Goal: Information Seeking & Learning: Check status

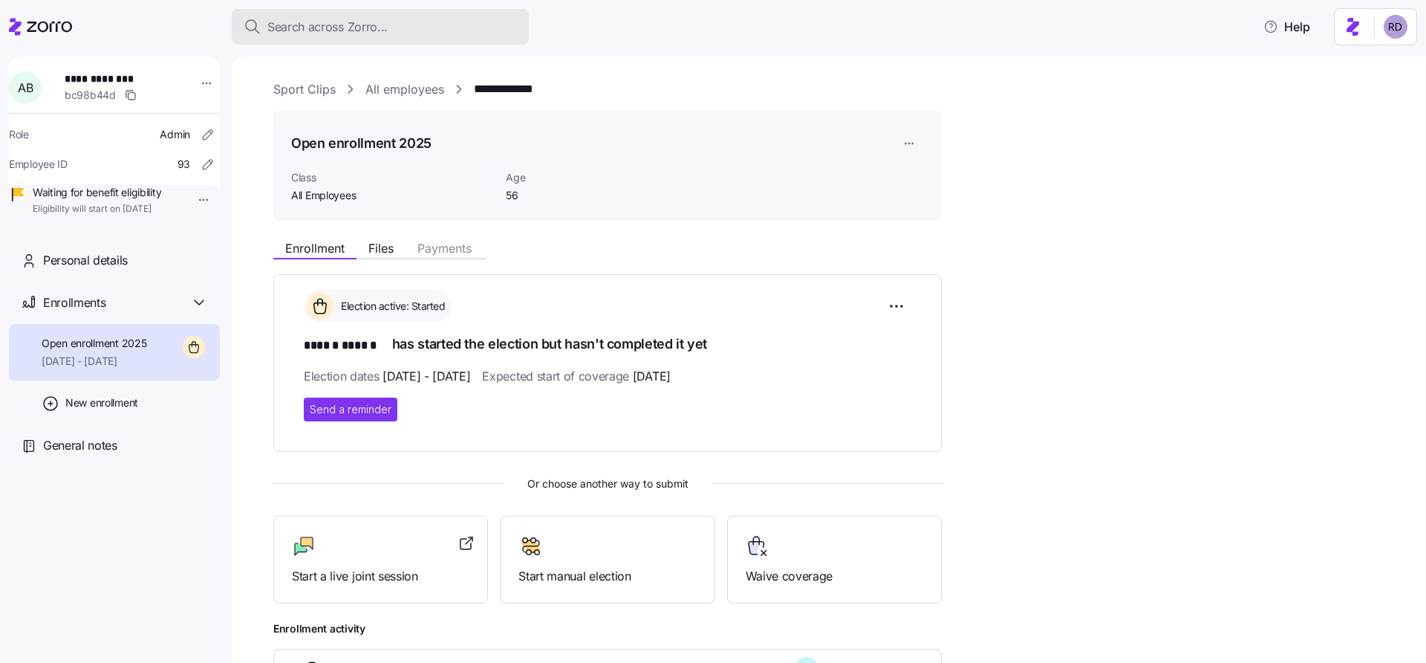
click at [411, 18] on div "Search across Zorro..." at bounding box center [380, 27] width 273 height 19
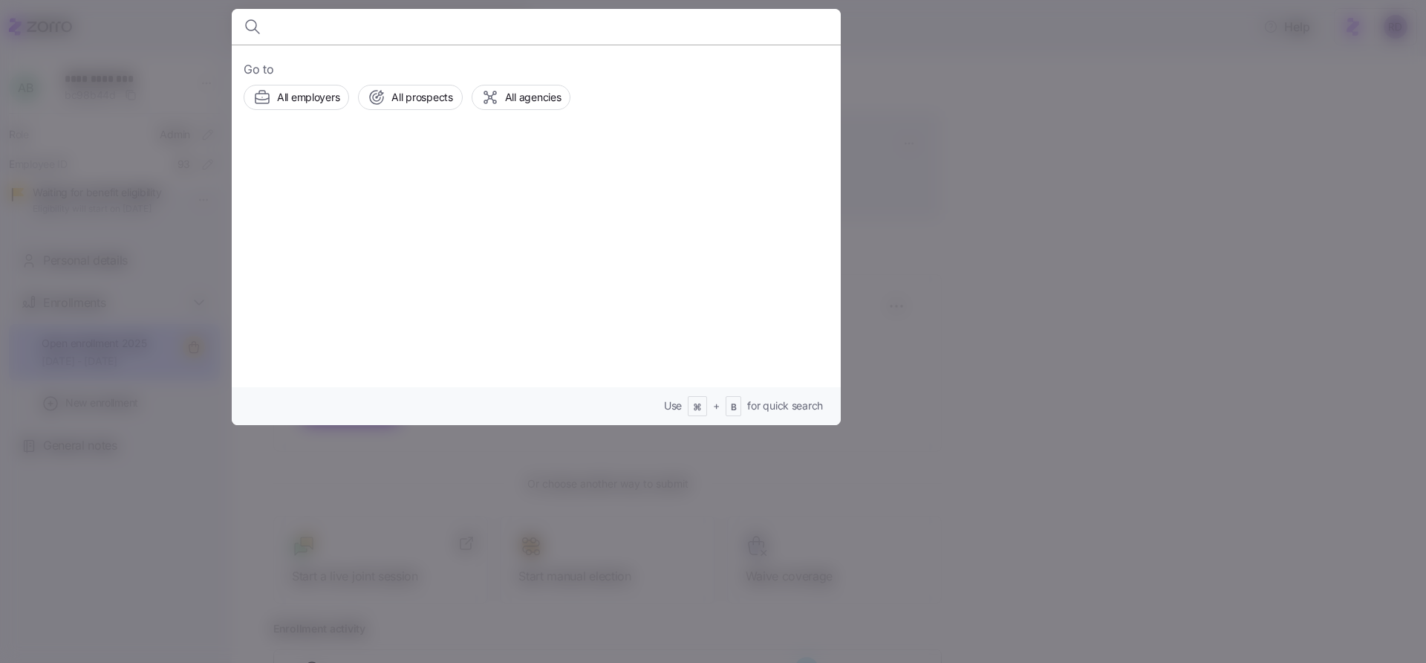
type input "["
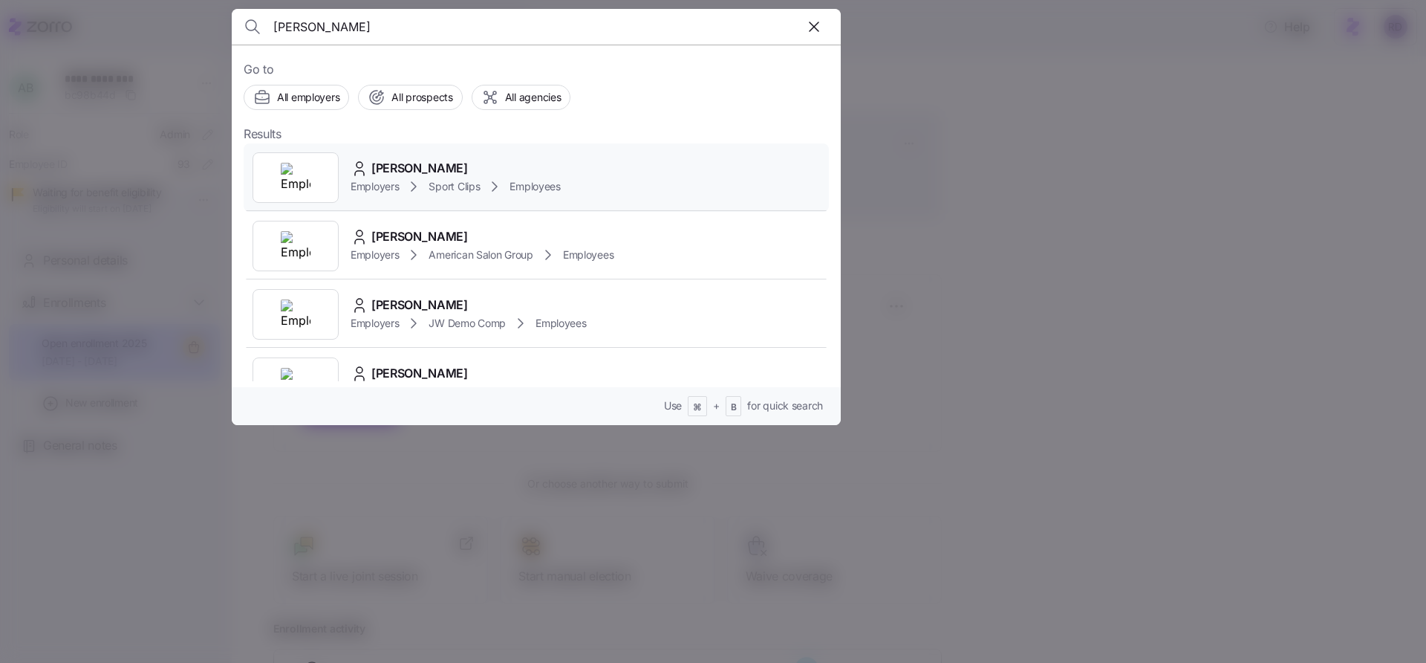
type input "paige bak"
click at [534, 164] on div "Paige Baker" at bounding box center [456, 168] width 210 height 19
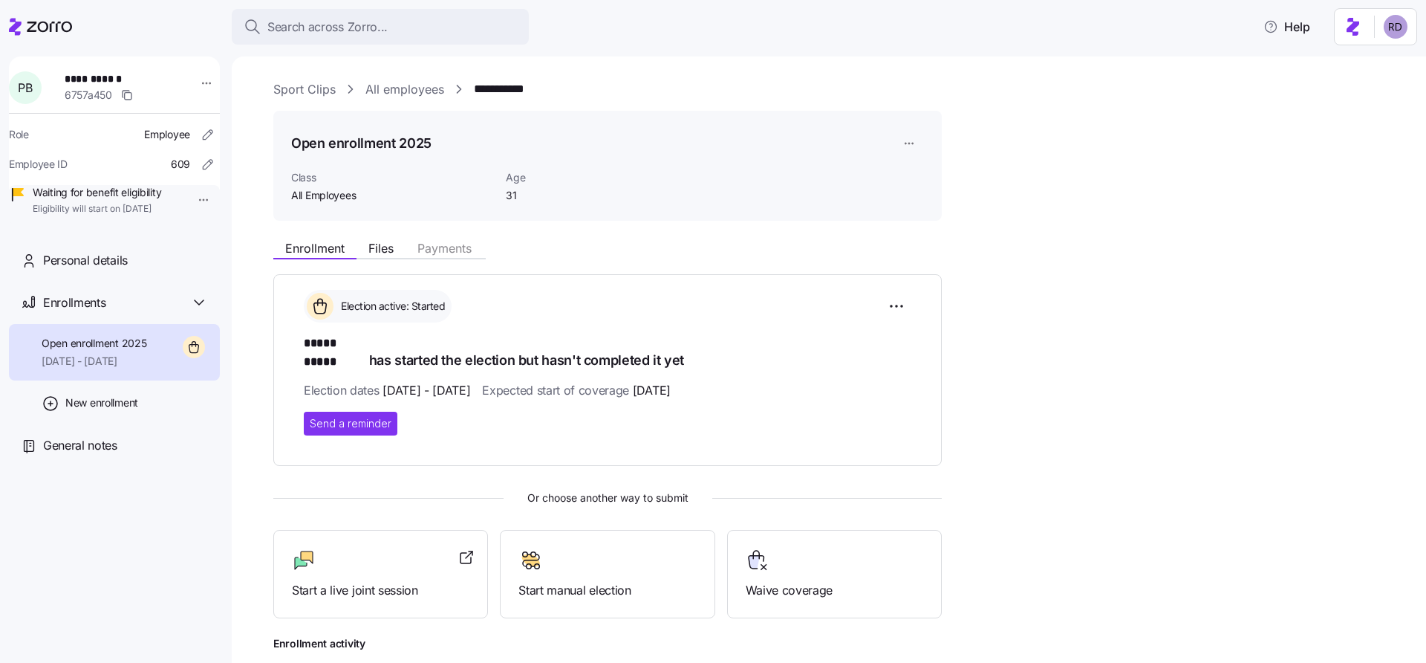
scroll to position [21, 0]
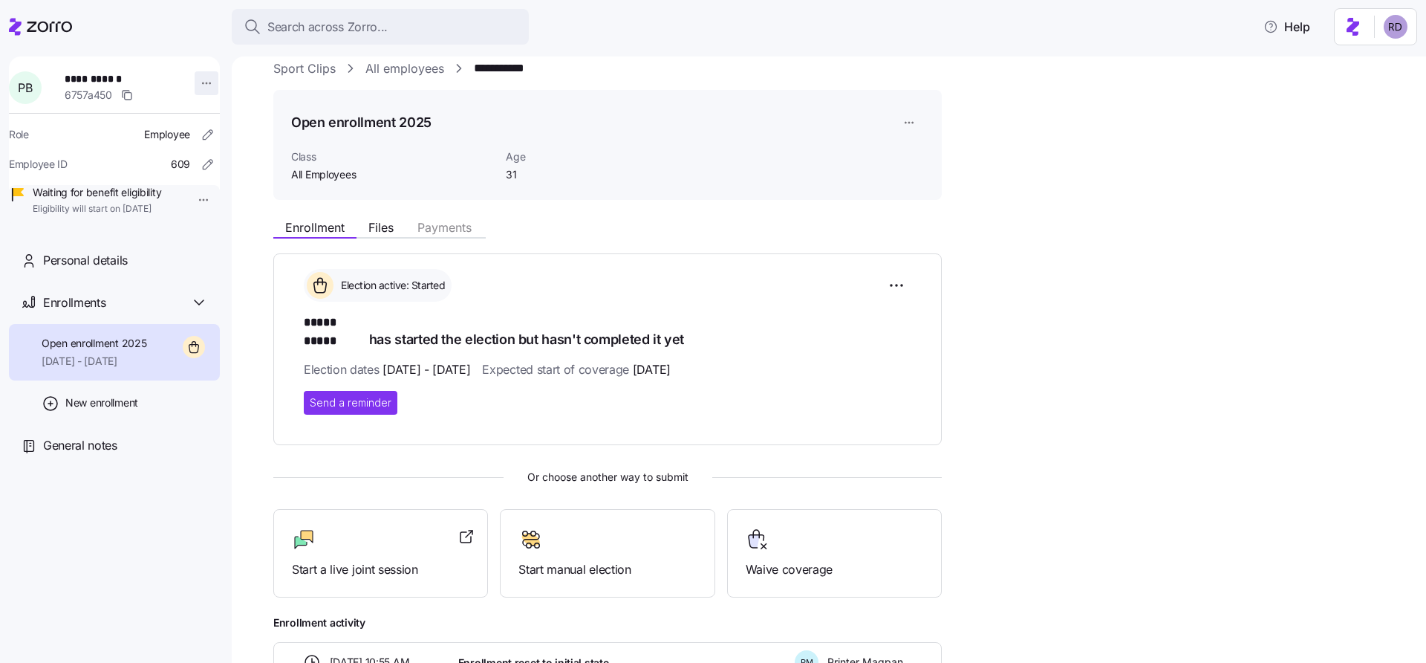
click at [195, 80] on html "**********" at bounding box center [713, 327] width 1426 height 654
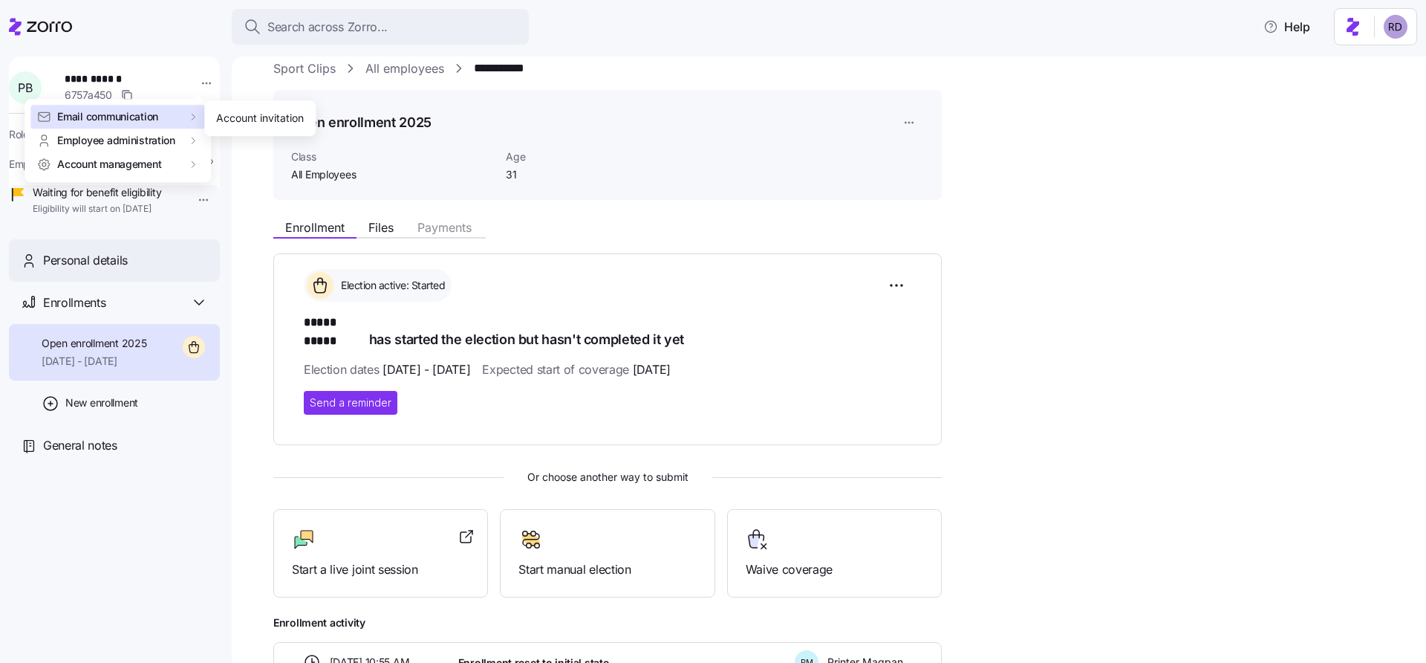
click at [132, 276] on html "**********" at bounding box center [713, 327] width 1426 height 654
click at [163, 270] on div "Personal details" at bounding box center [125, 260] width 165 height 19
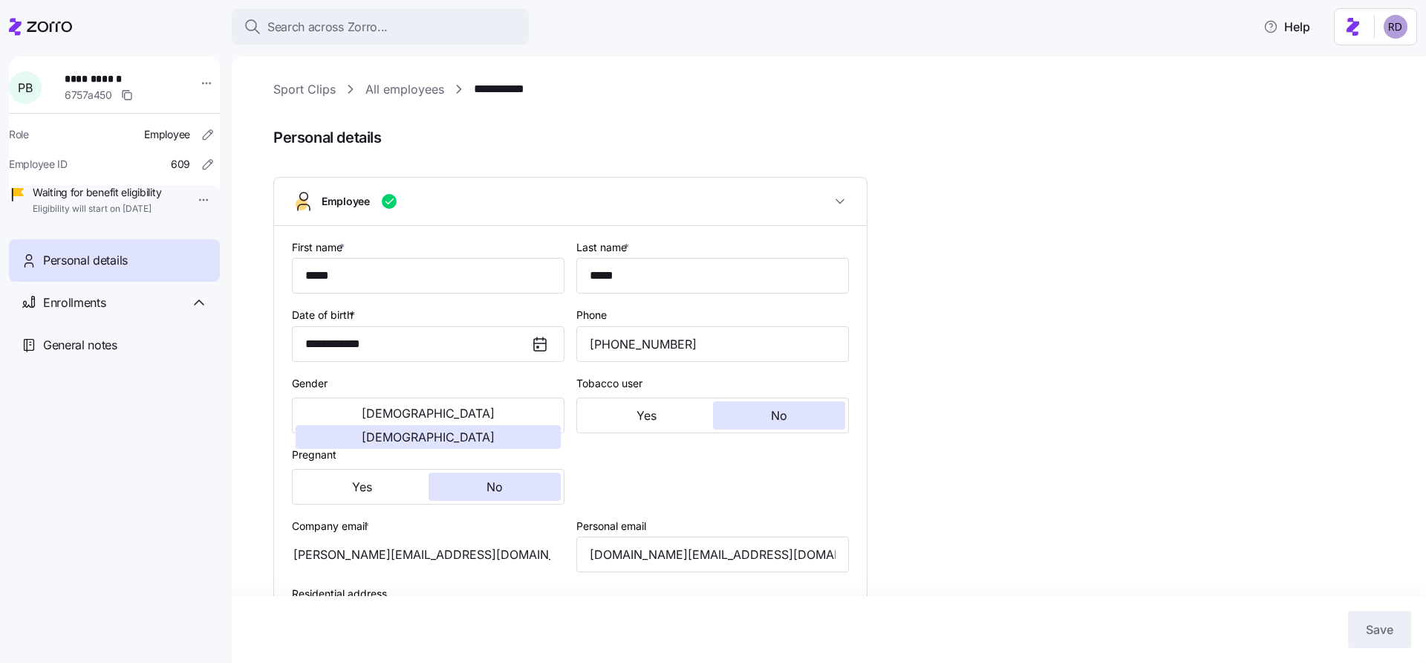
type input "All Employees"
click at [351, 22] on span "Search across Zorro..." at bounding box center [327, 27] width 120 height 19
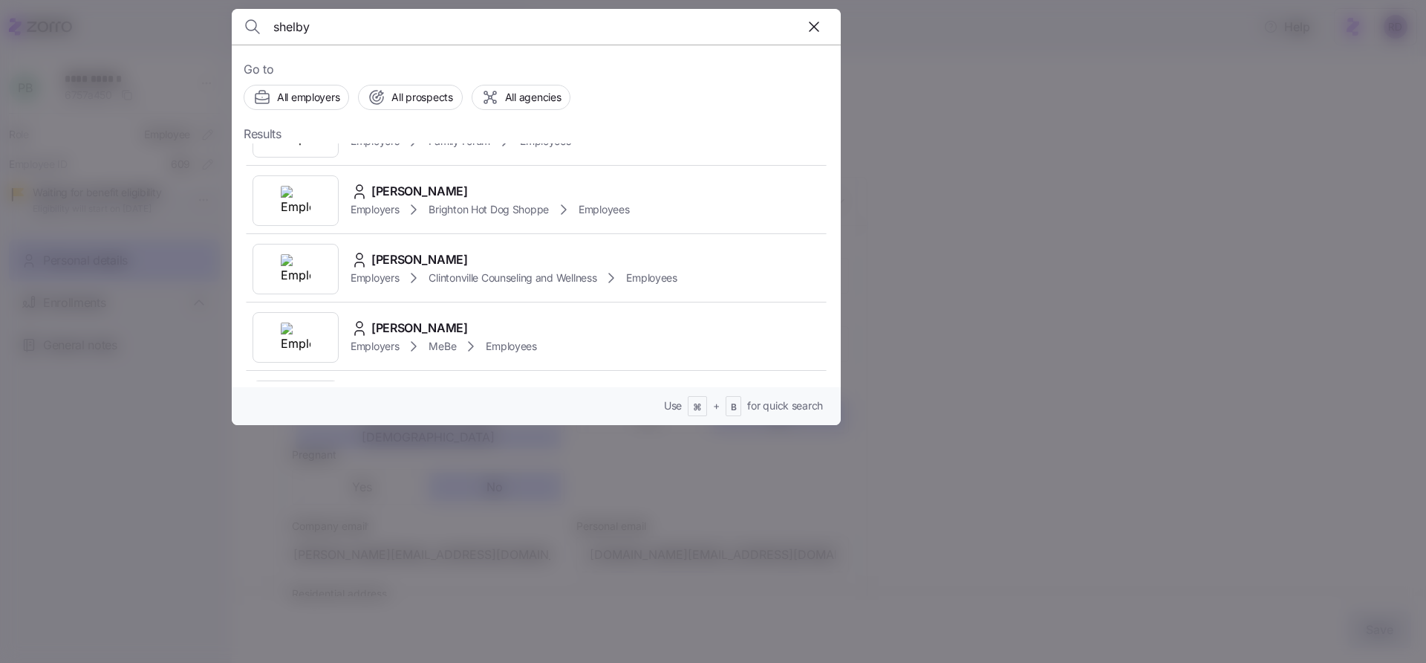
scroll to position [371, 0]
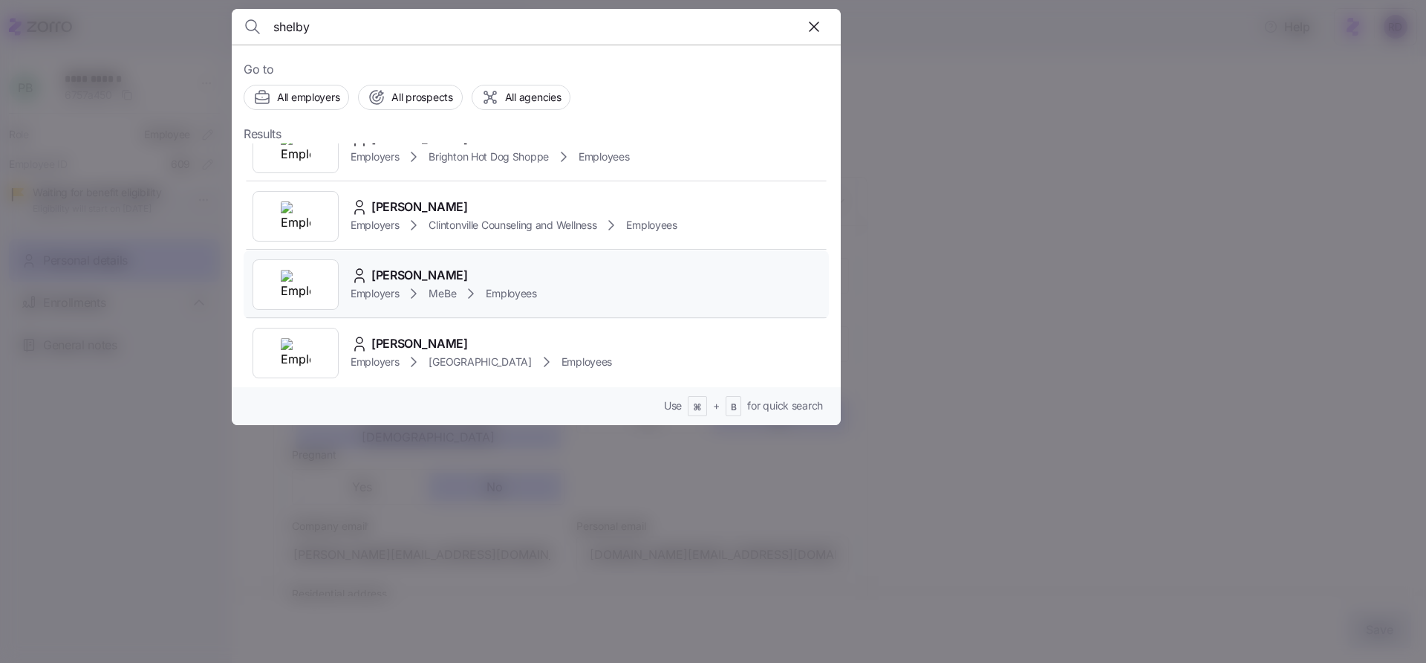
type input "shelby"
click at [655, 285] on div "Shelby Schwindler Employers MeBe Employees" at bounding box center [536, 284] width 585 height 68
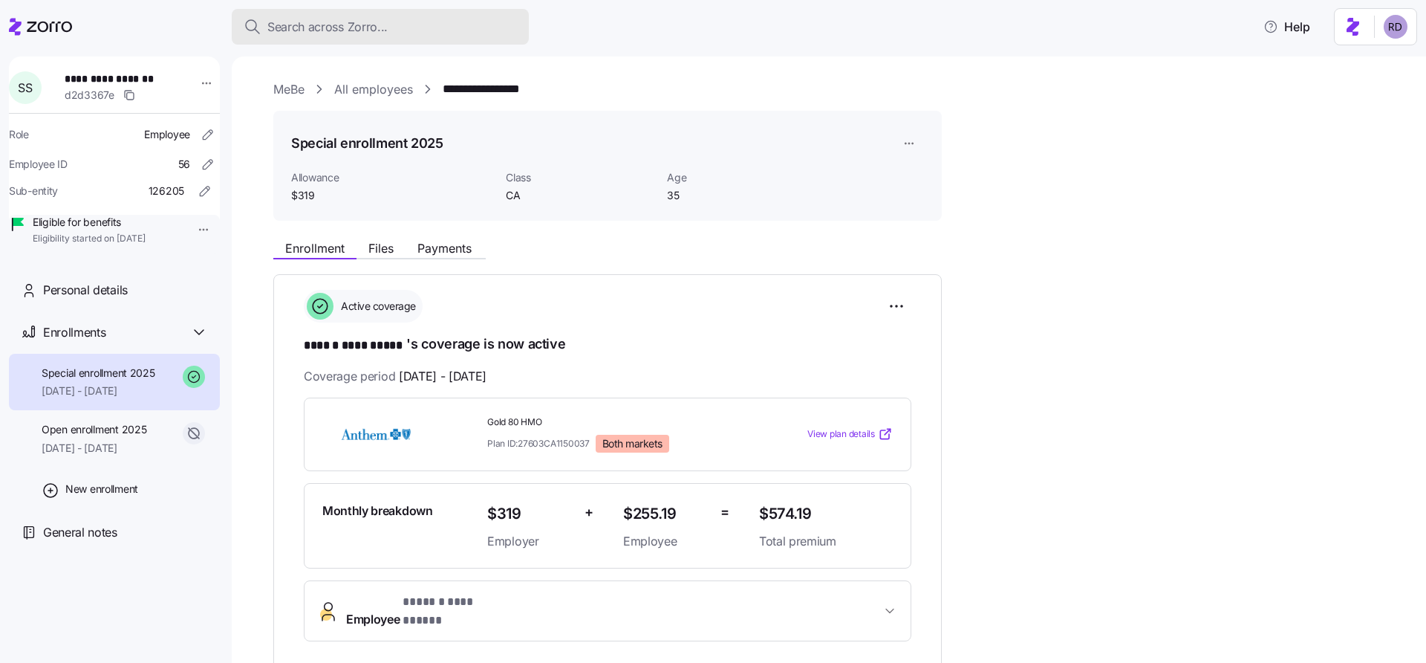
click at [382, 26] on span "Search across Zorro..." at bounding box center [327, 27] width 120 height 19
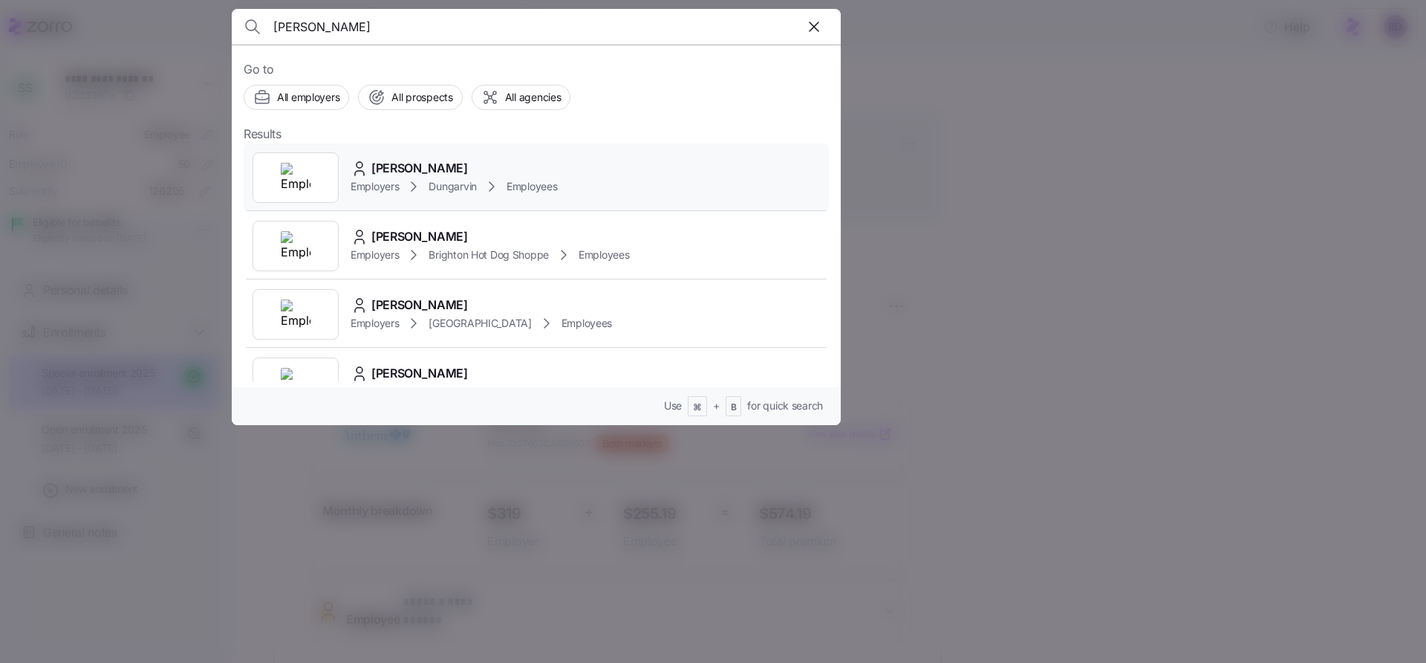
type input "frank ok"
click at [678, 164] on div "Frank Okonkwo Employers Dungarvin Employees" at bounding box center [536, 177] width 585 height 68
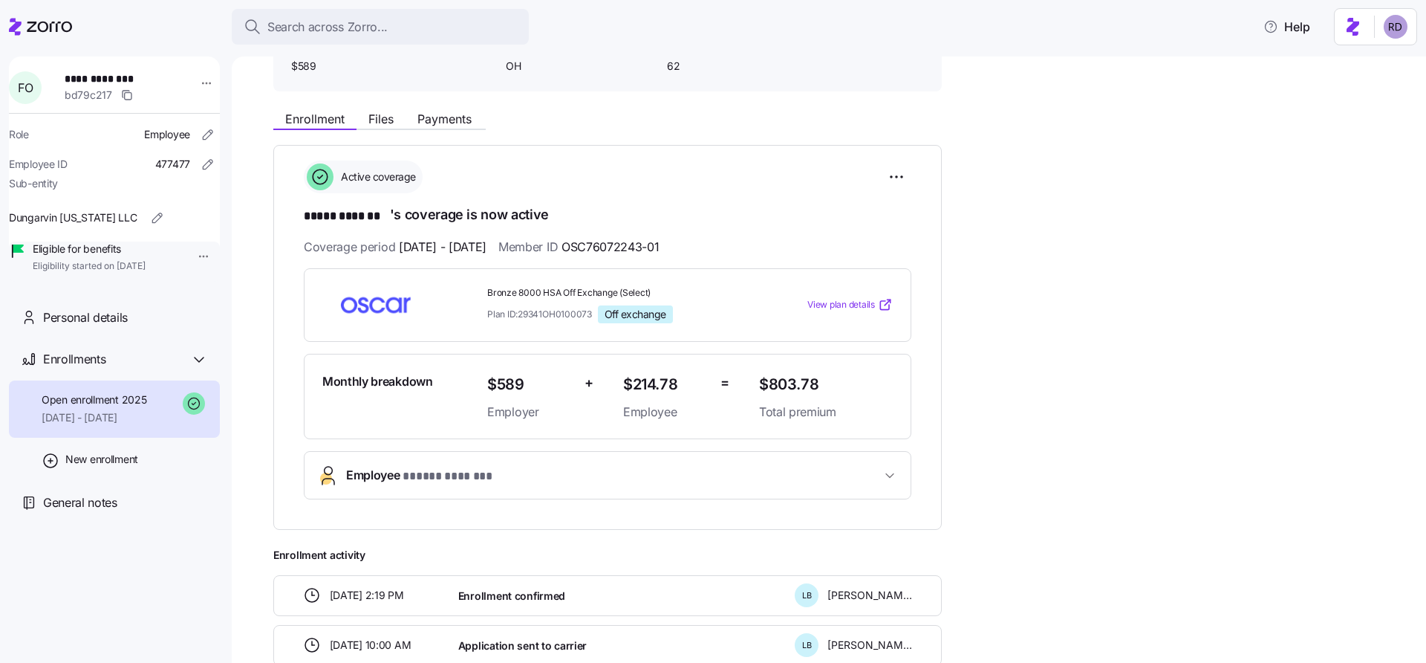
scroll to position [78, 0]
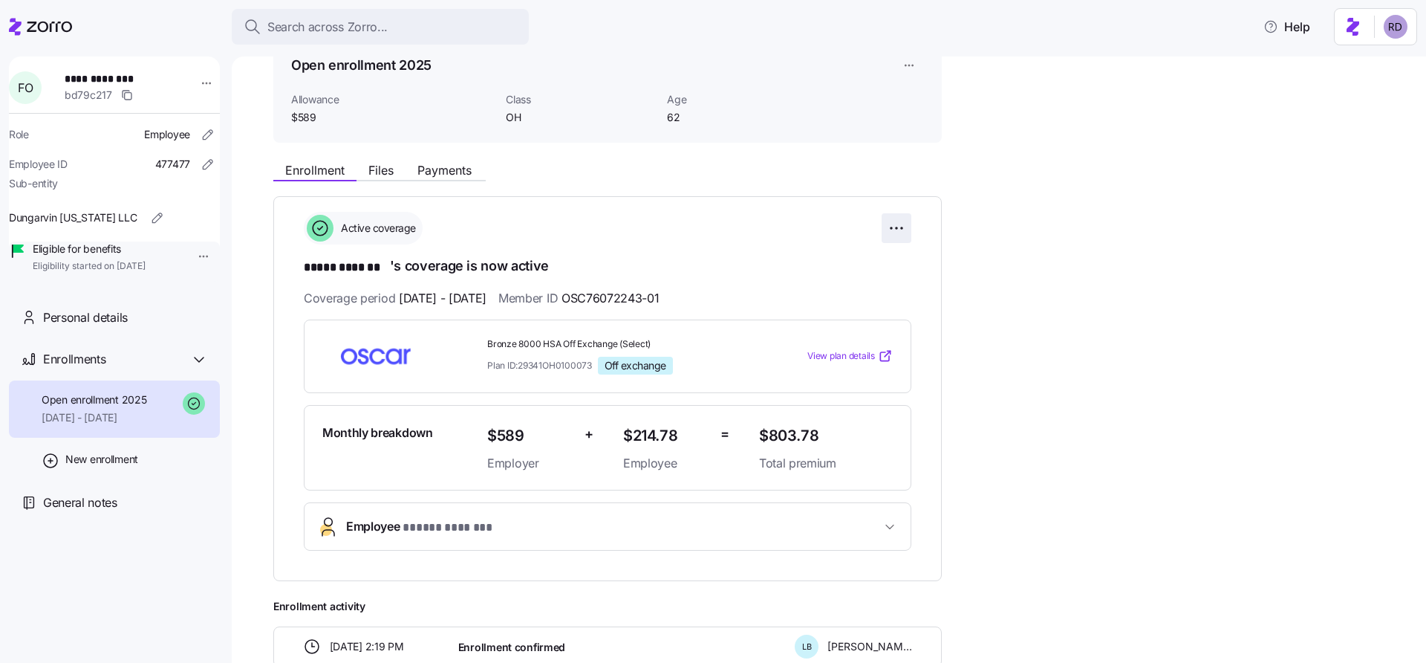
click at [898, 228] on html "**********" at bounding box center [713, 327] width 1426 height 654
click at [1007, 249] on html "**********" at bounding box center [713, 327] width 1426 height 654
click at [376, 175] on span "Files" at bounding box center [381, 170] width 25 height 12
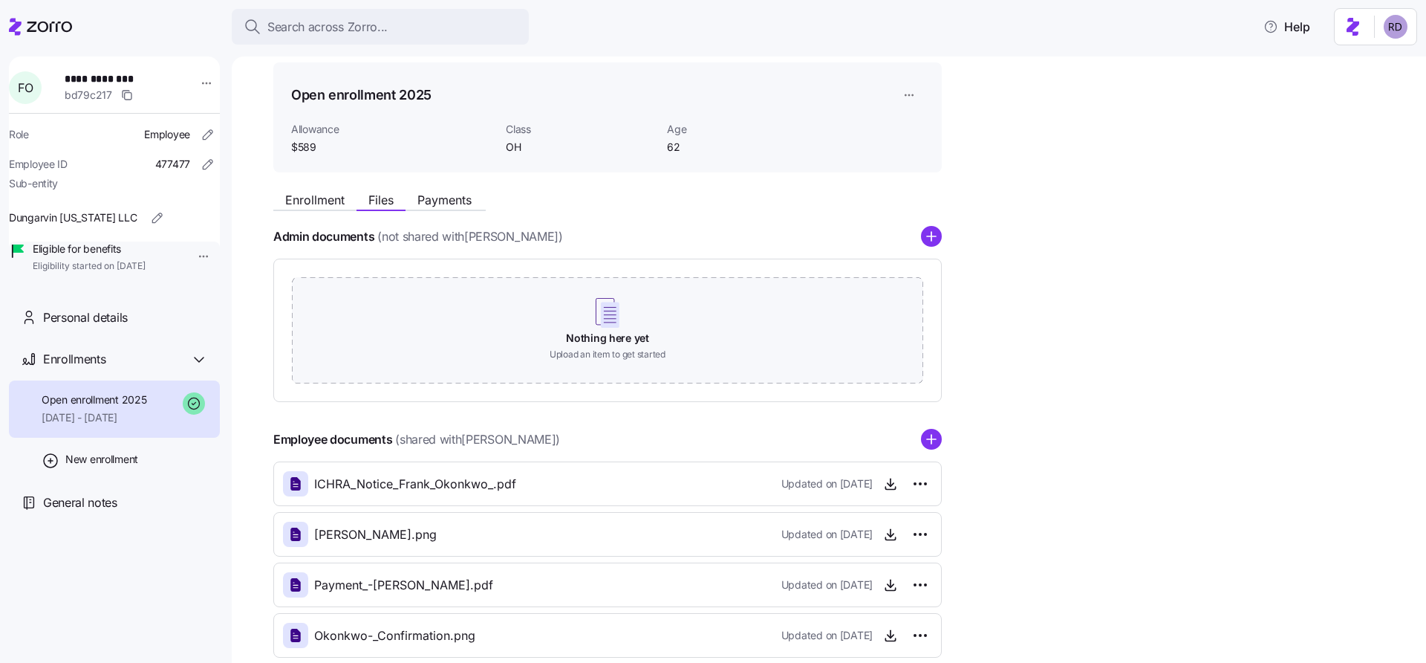
scroll to position [33, 0]
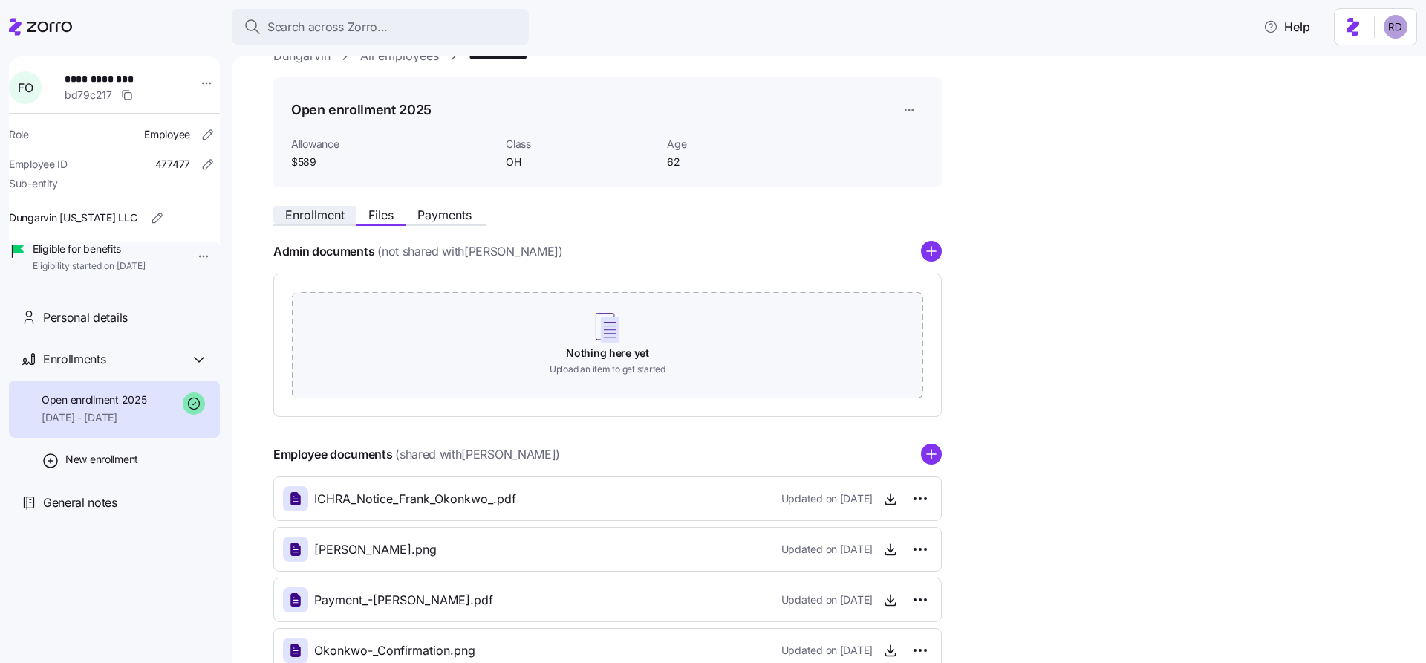
click at [316, 218] on span "Enrollment" at bounding box center [314, 215] width 59 height 12
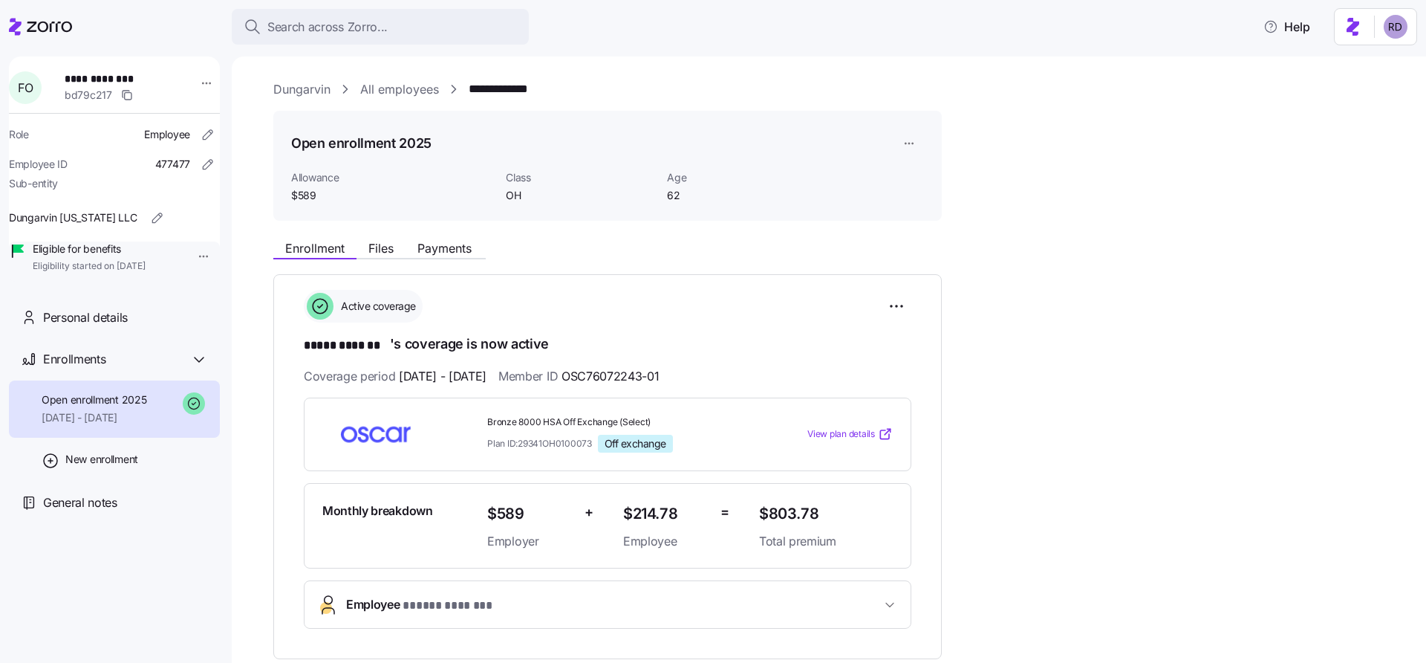
click at [874, 611] on button "Employee * ***** ******* *" at bounding box center [608, 604] width 606 height 47
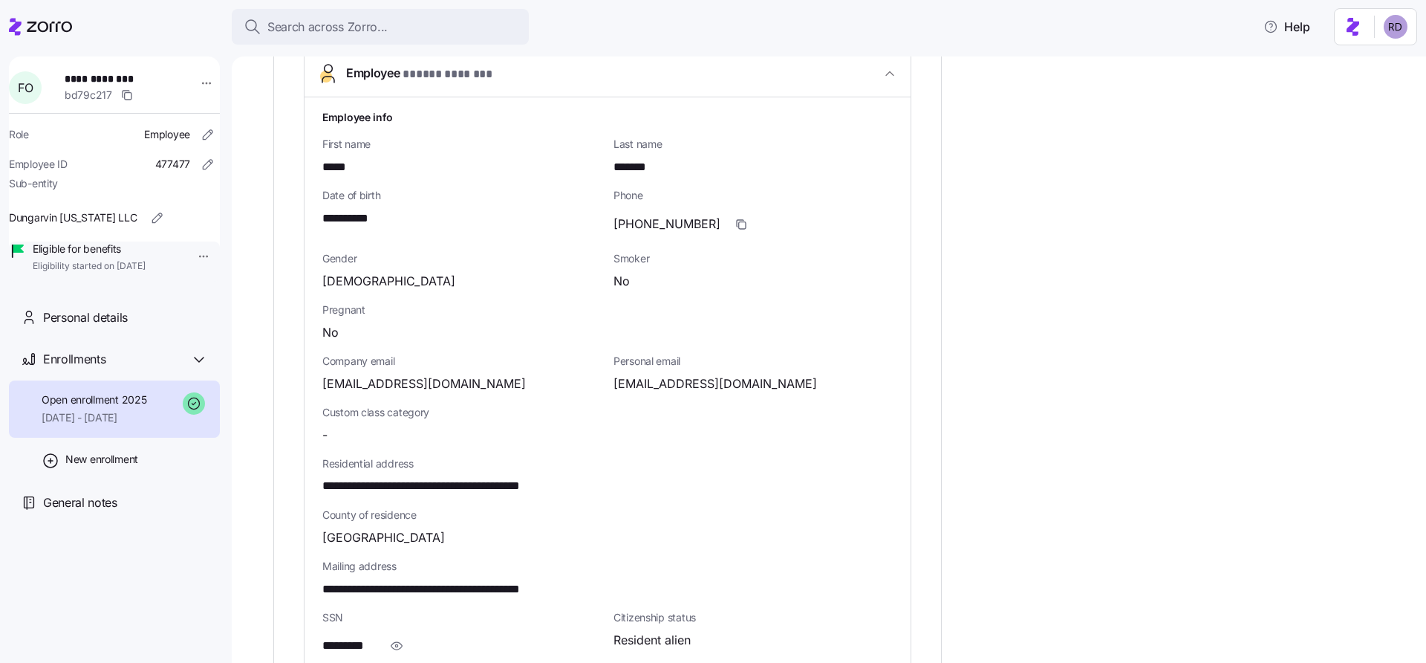
scroll to position [513, 0]
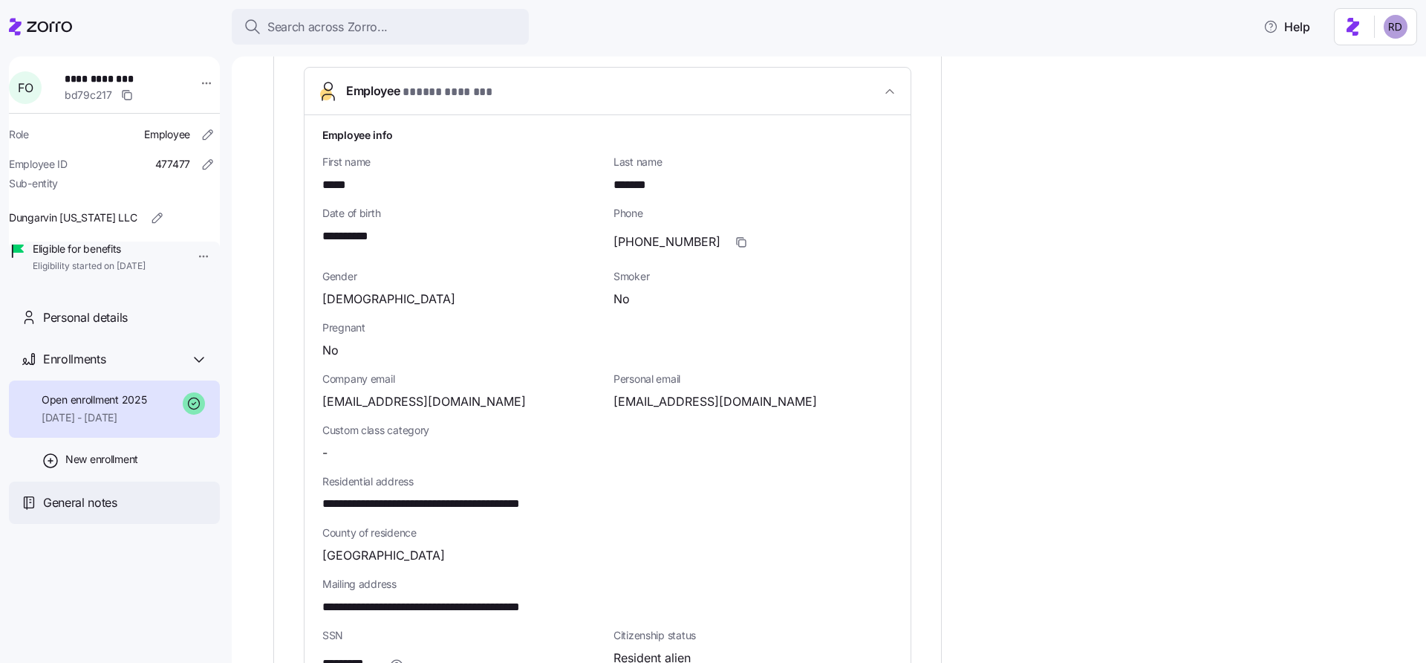
click at [138, 512] on div "General notes" at bounding box center [125, 502] width 165 height 19
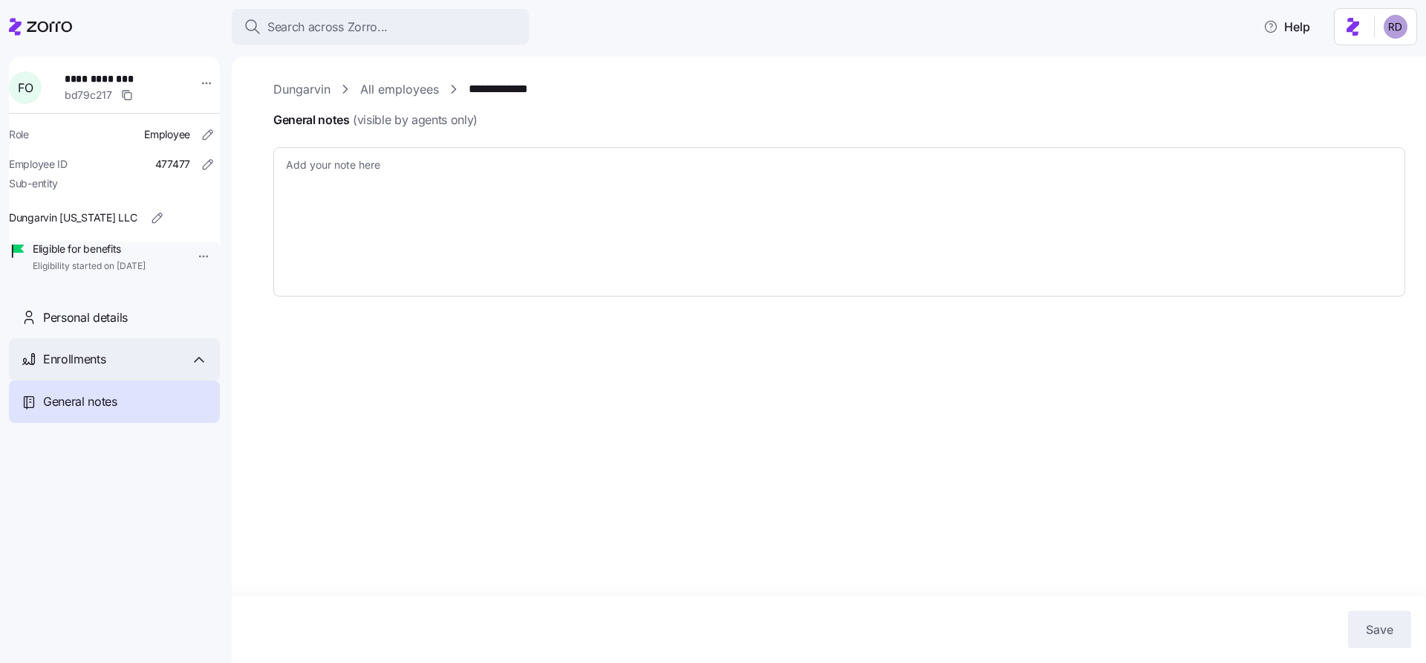
click at [104, 361] on div "Enrollments" at bounding box center [114, 359] width 211 height 42
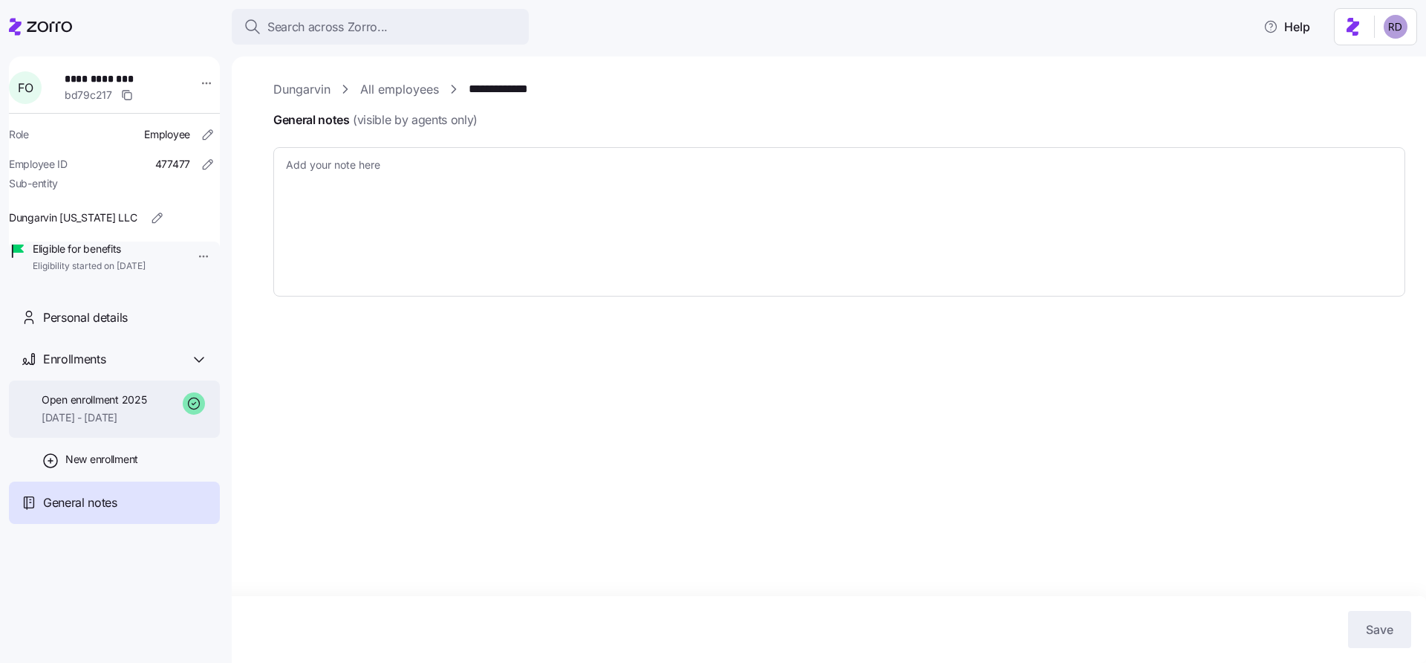
click at [125, 407] on span "Open enrollment 2025" at bounding box center [94, 399] width 105 height 15
type textarea "x"
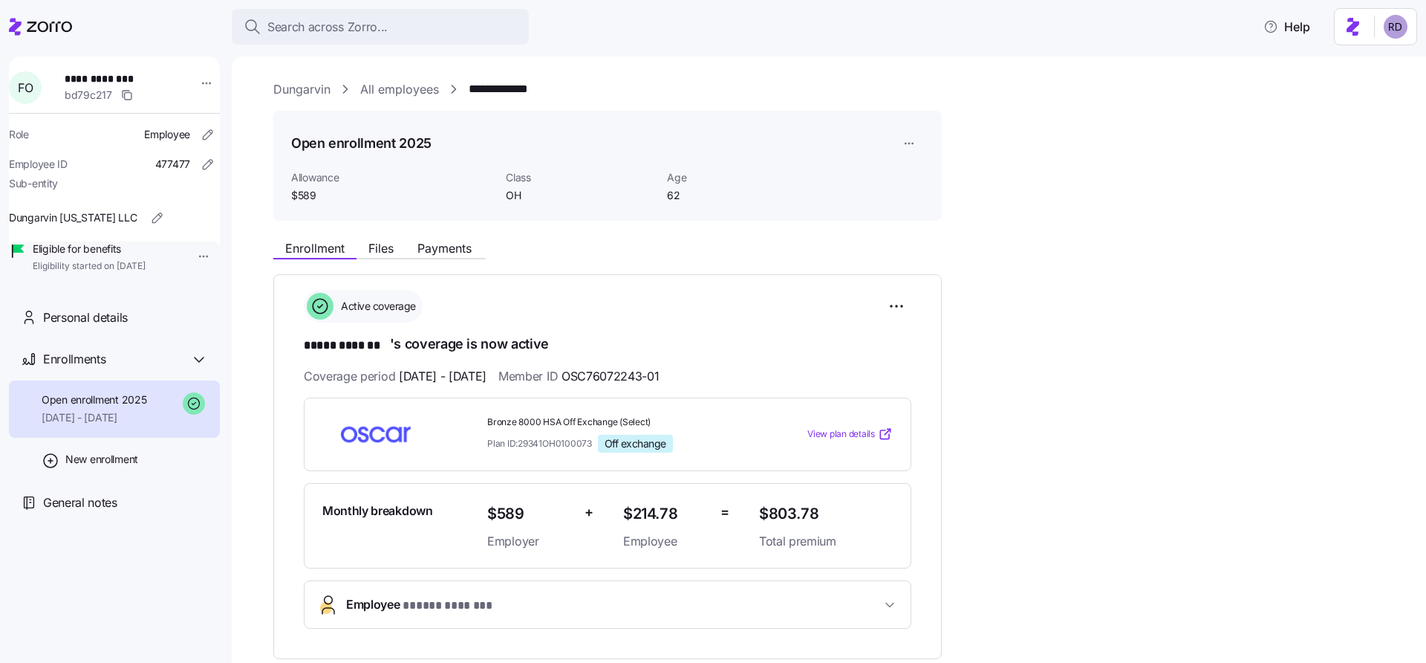
click at [883, 435] on icon at bounding box center [885, 433] width 15 height 15
click at [440, 251] on span "Payments" at bounding box center [445, 248] width 54 height 12
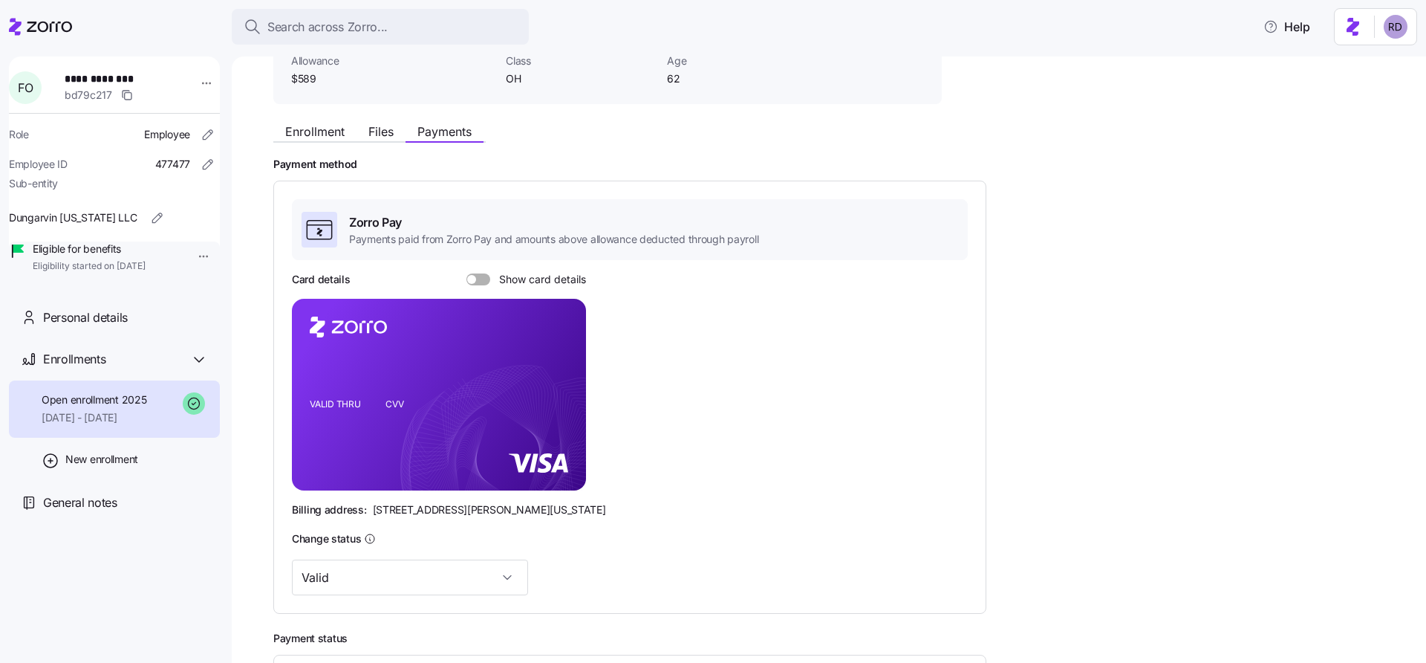
scroll to position [283, 0]
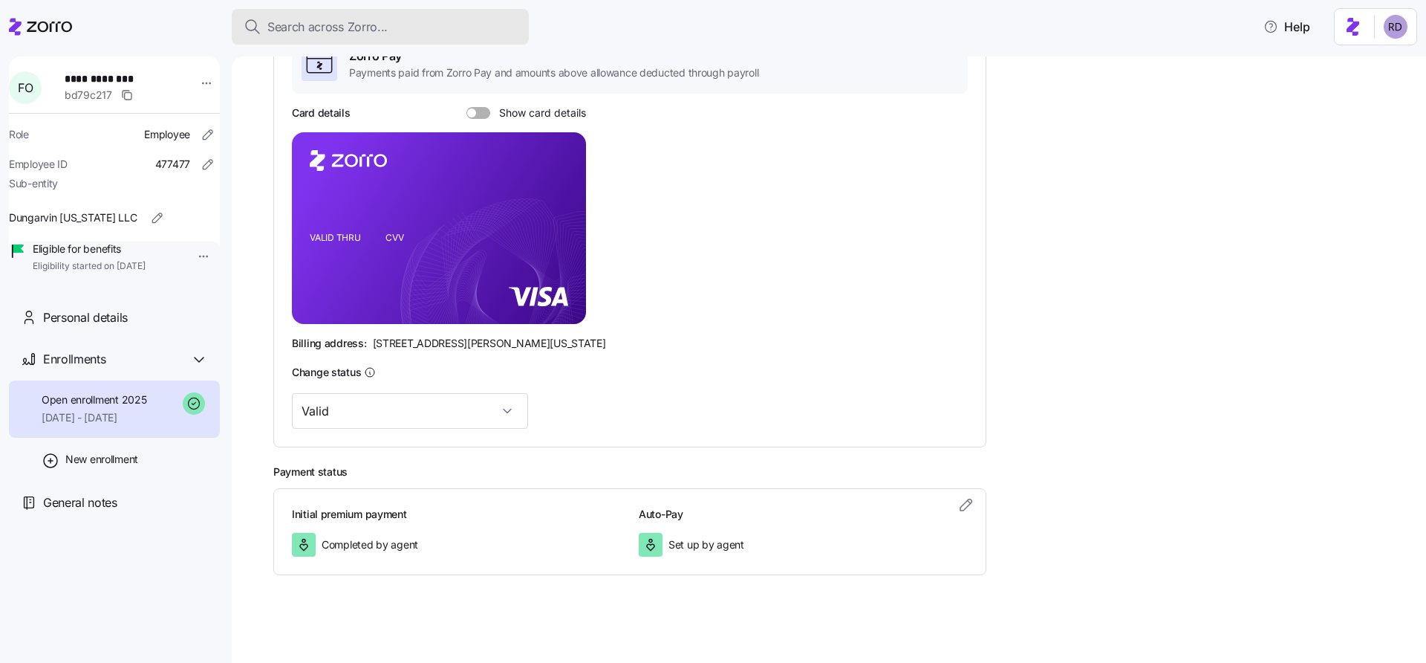
click at [361, 16] on button "Search across Zorro..." at bounding box center [380, 27] width 297 height 36
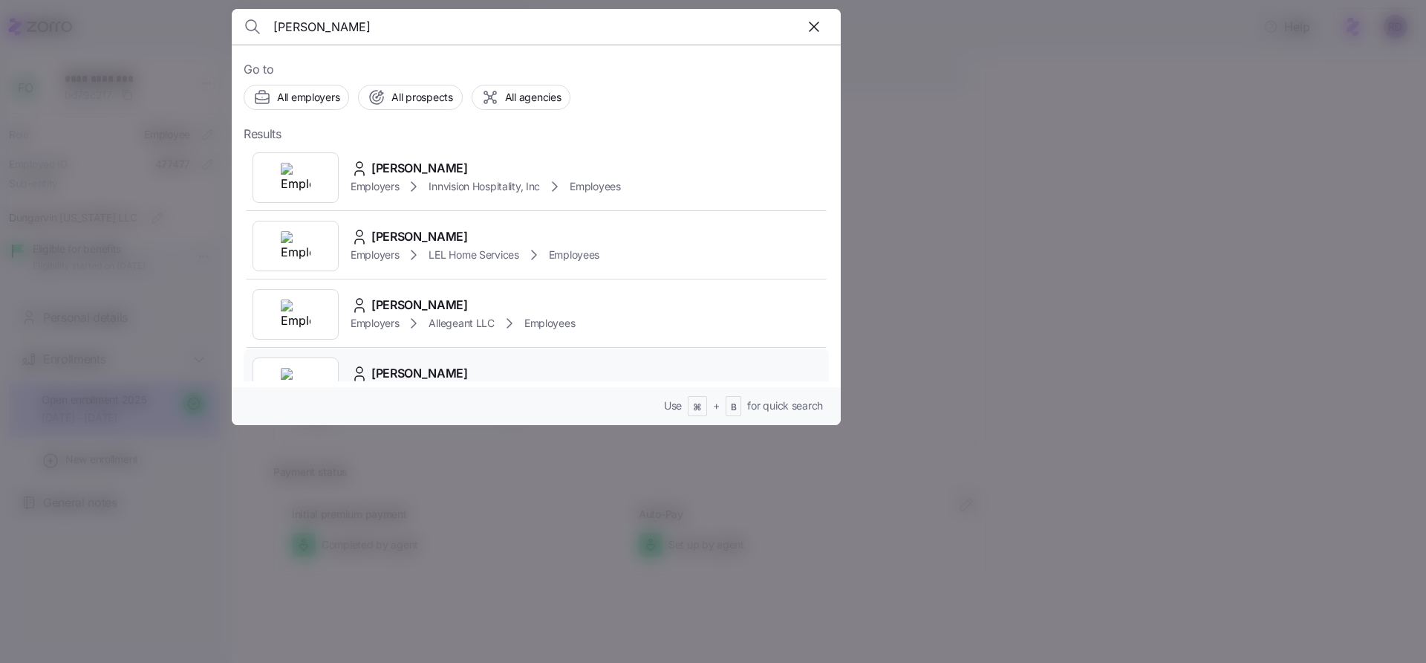
type input "kathryn"
click at [548, 366] on div "Kathryn Erdman" at bounding box center [463, 373] width 224 height 19
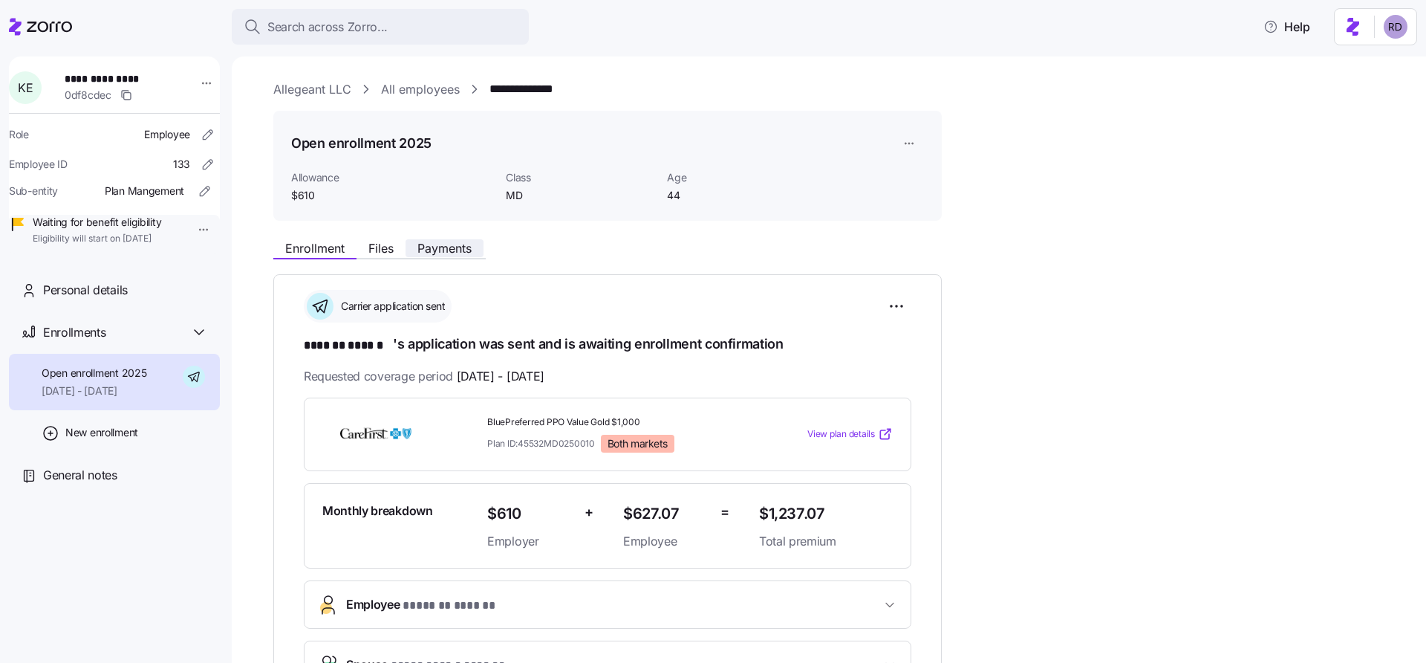
click at [430, 251] on span "Payments" at bounding box center [445, 248] width 54 height 12
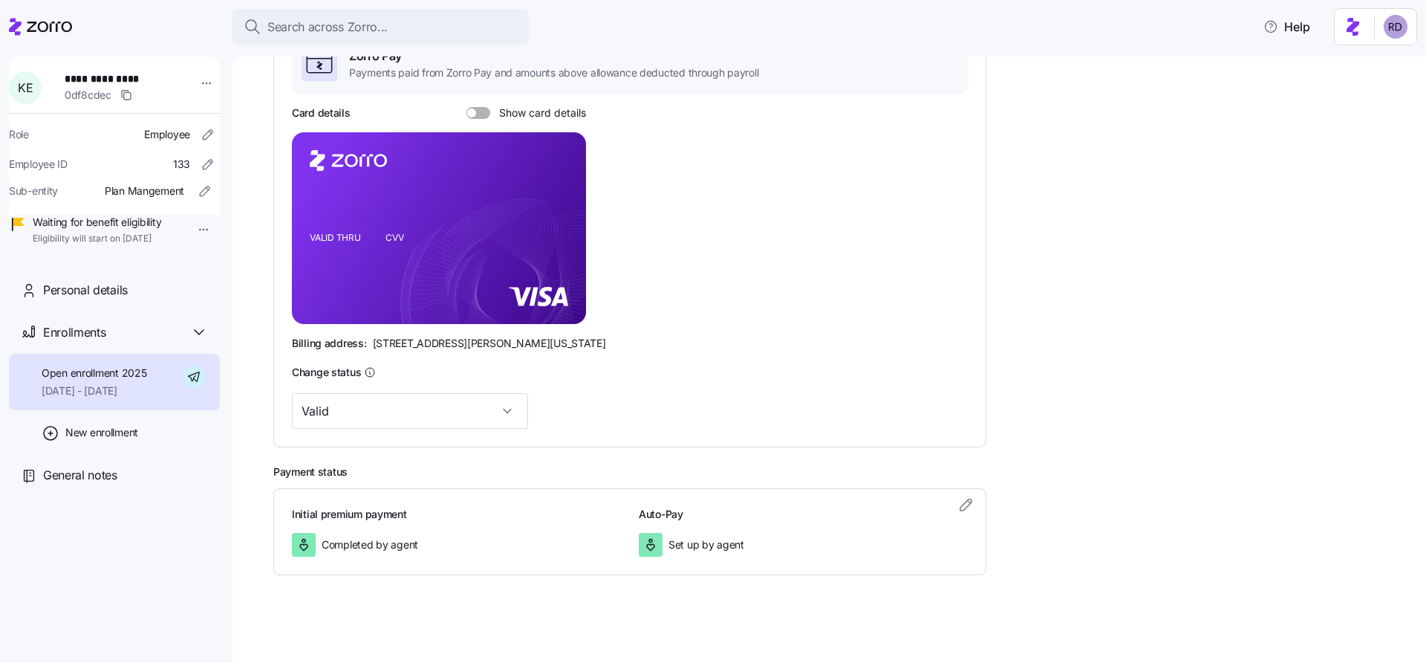
scroll to position [282, 0]
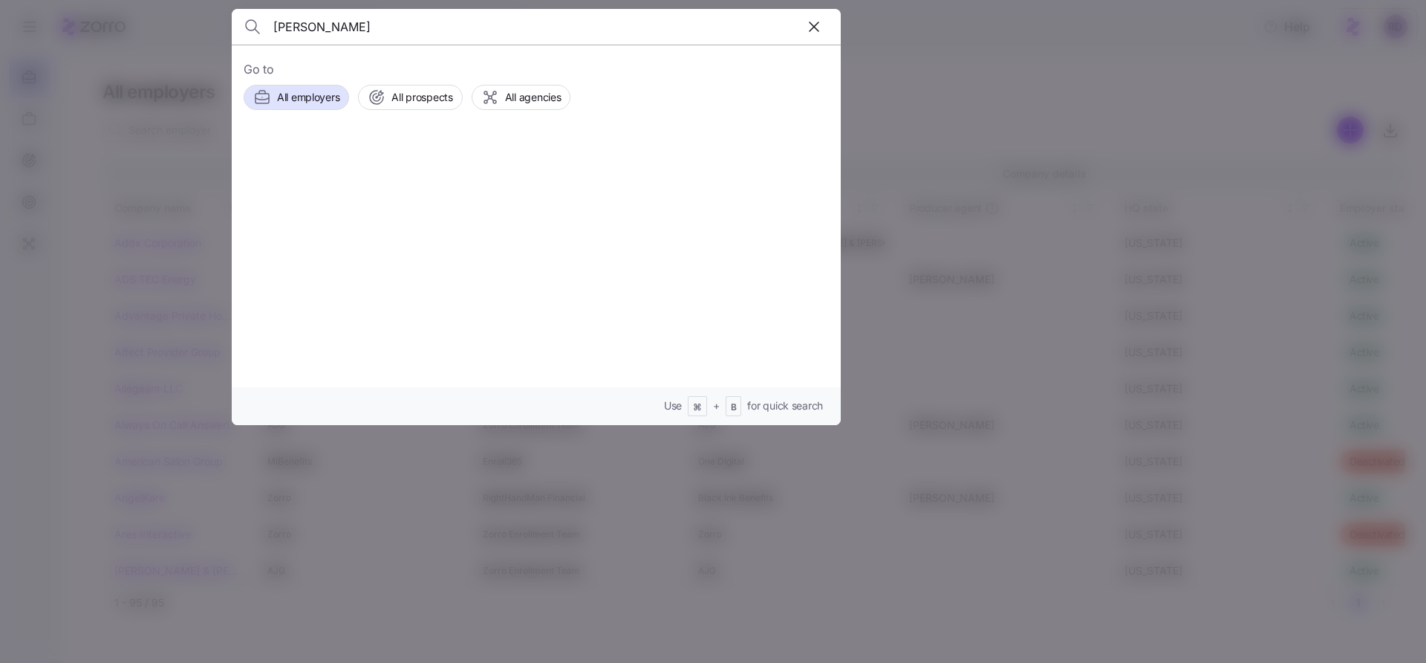
type input "[PERSON_NAME]"
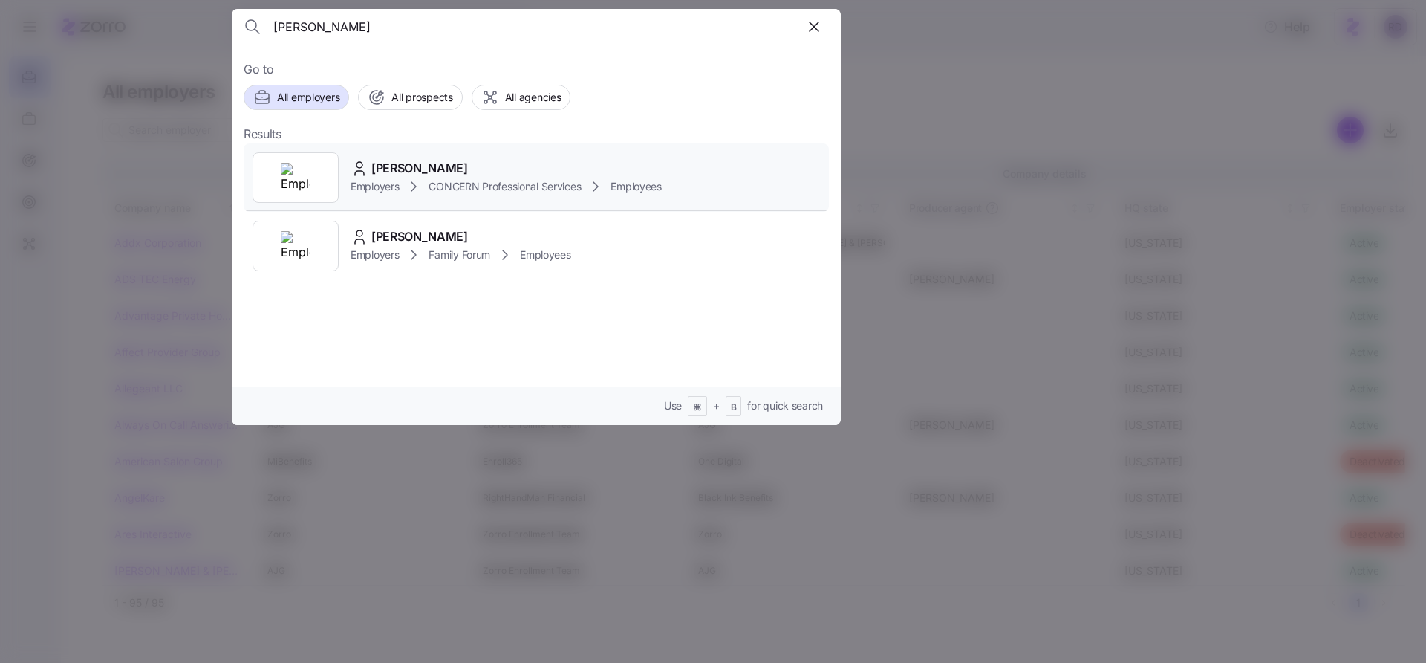
click at [300, 172] on img at bounding box center [296, 178] width 30 height 30
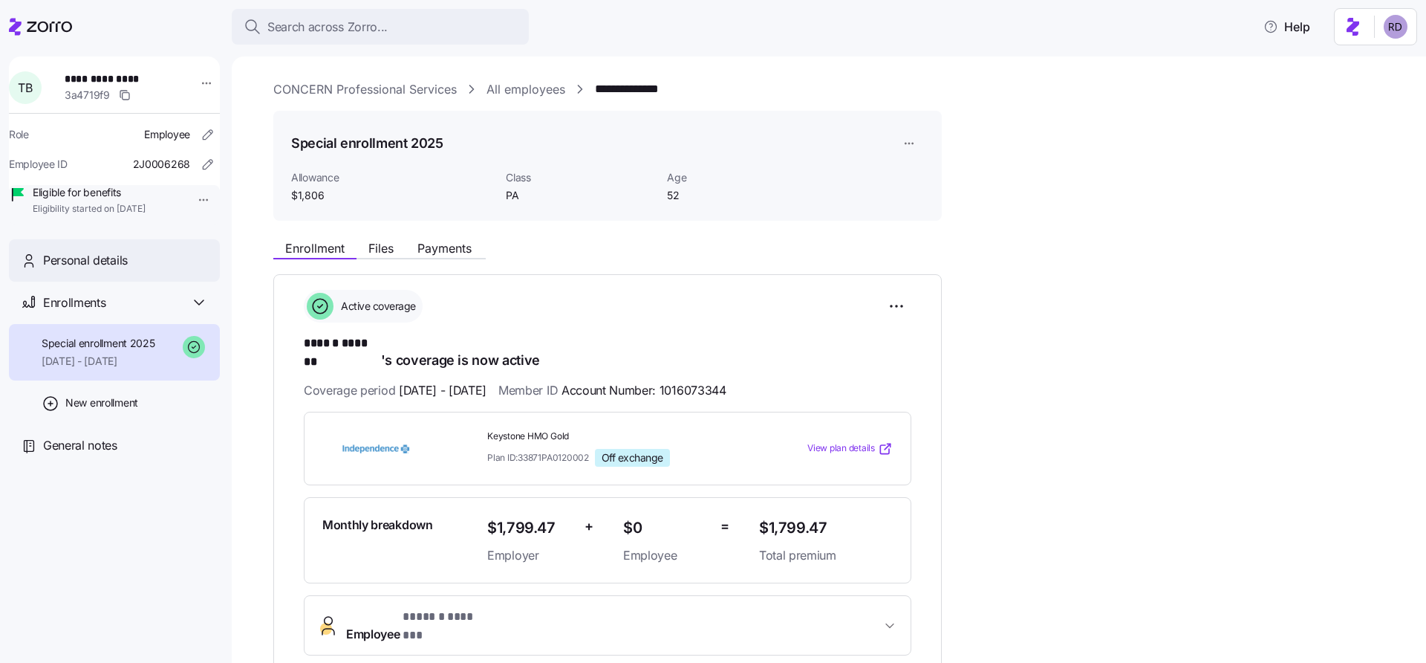
click at [109, 270] on span "Personal details" at bounding box center [85, 260] width 85 height 19
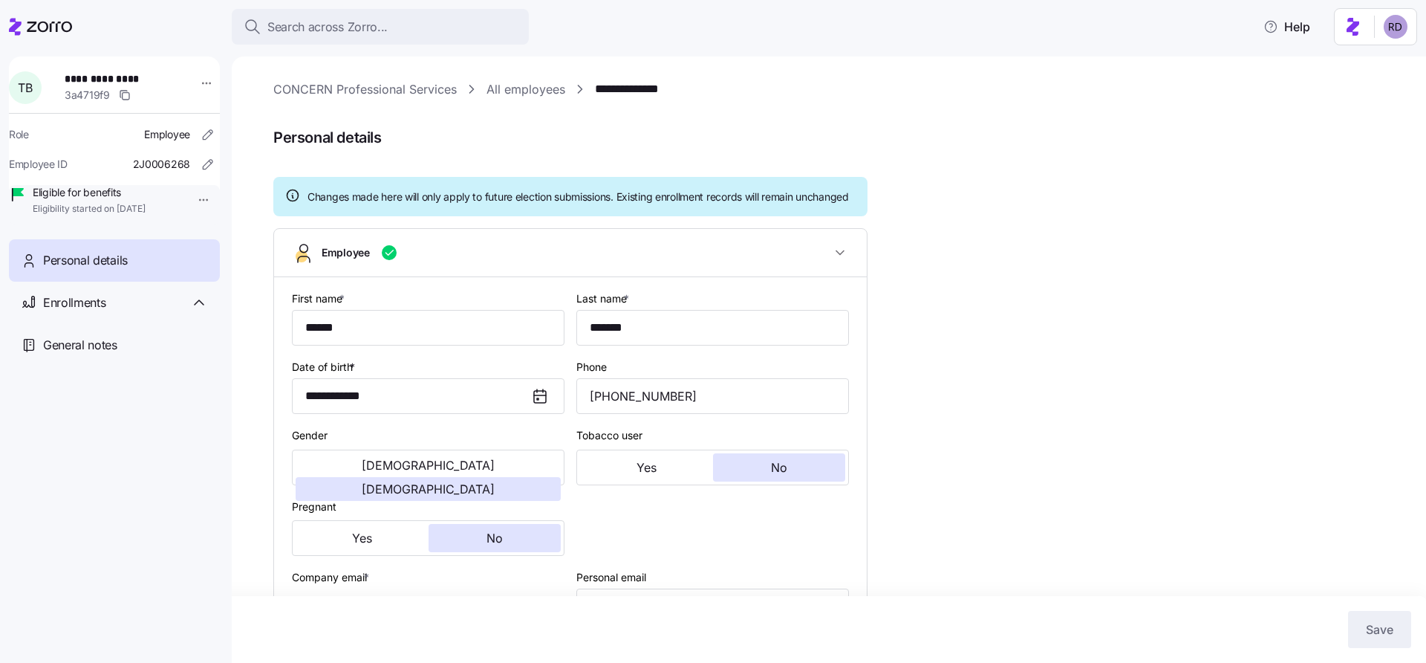
type input "PA"
click at [58, 78] on div "T B" at bounding box center [31, 87] width 56 height 45
click at [32, 89] on span "T B" at bounding box center [25, 88] width 14 height 12
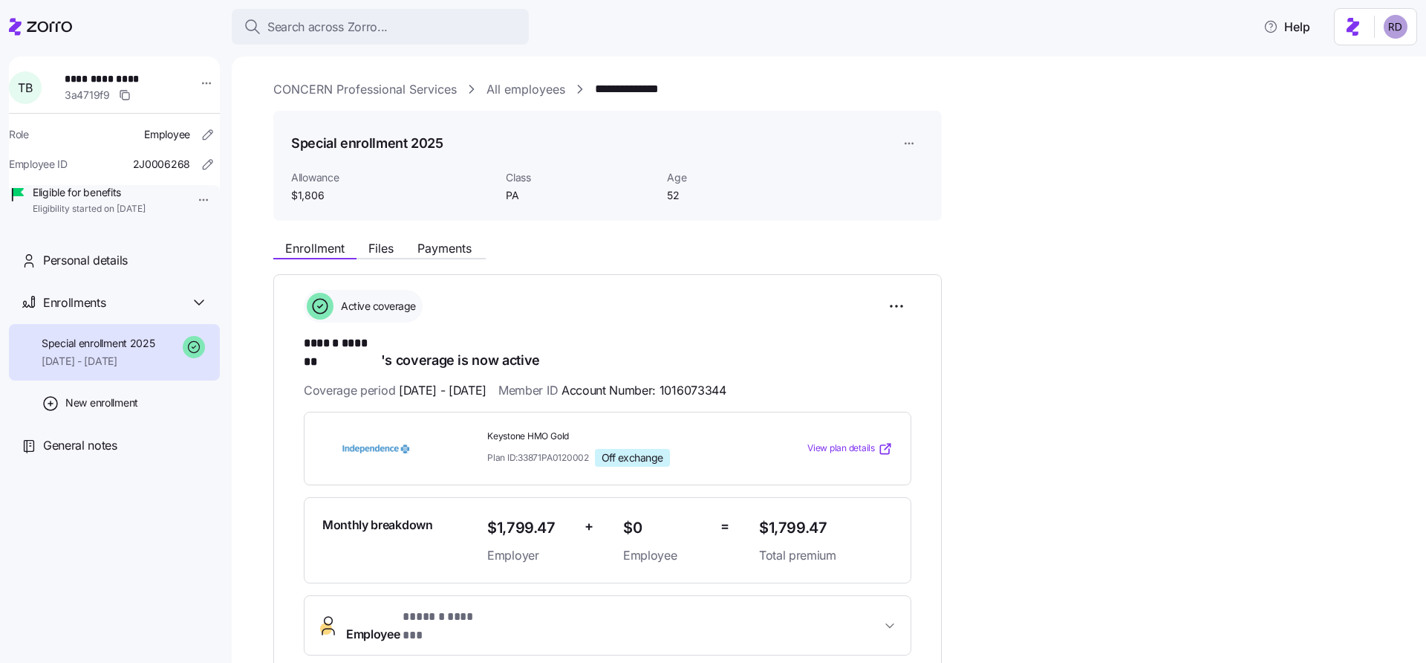
click at [1099, 349] on div "**********" at bounding box center [839, 644] width 1132 height 822
